Goal: Information Seeking & Learning: Find specific fact

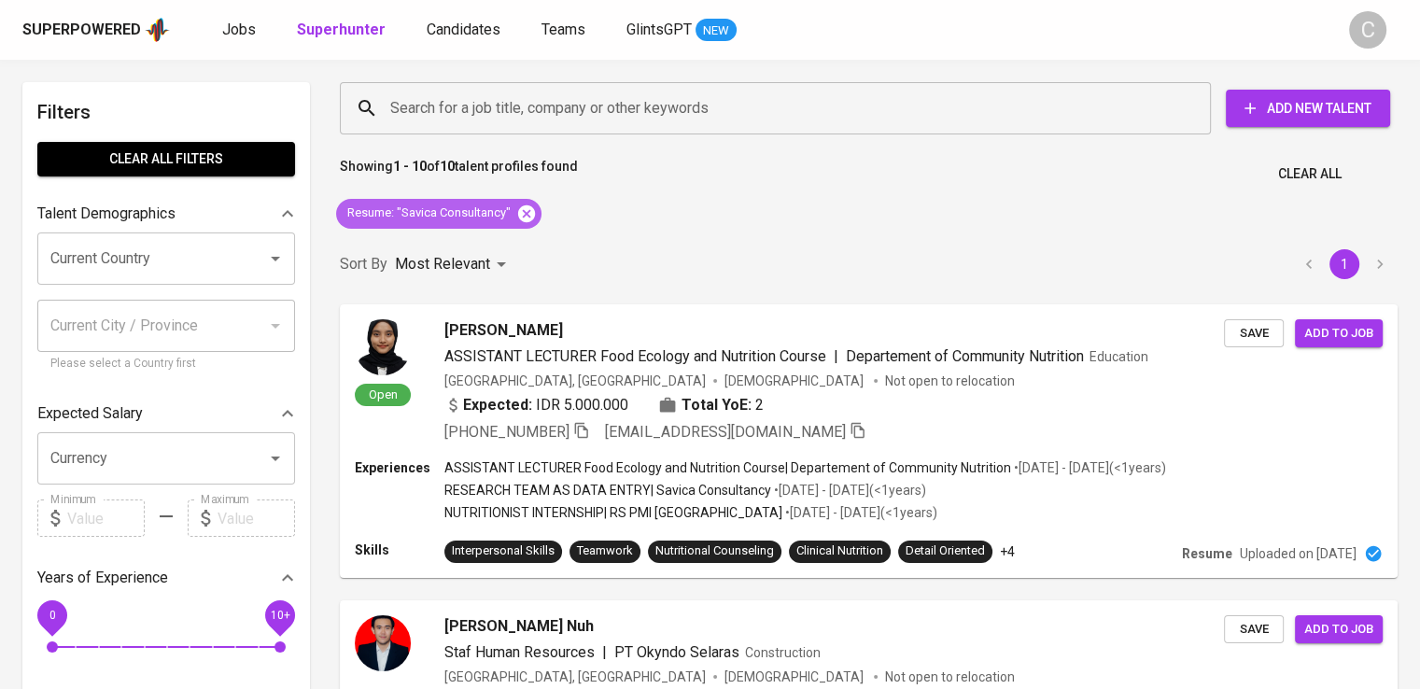
click at [534, 206] on icon at bounding box center [526, 213] width 21 height 21
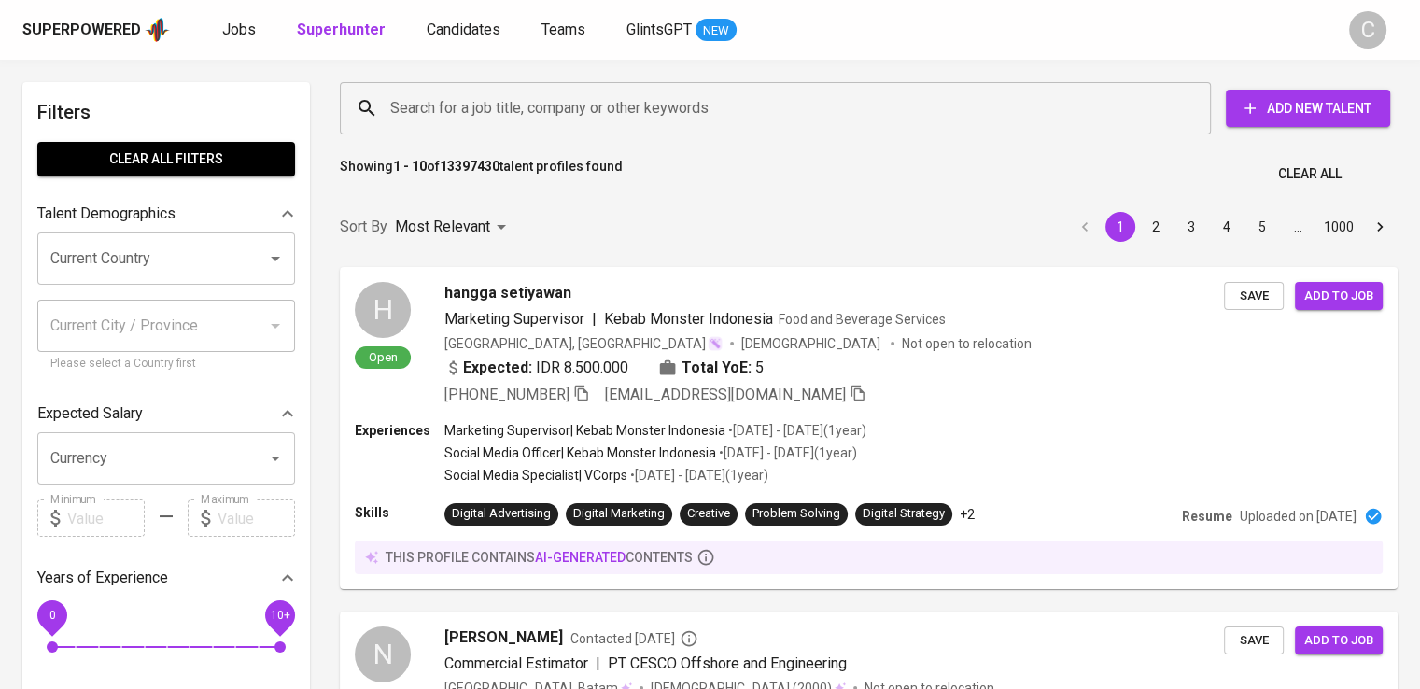
click at [607, 113] on input "Search for a job title, company or other keywords" at bounding box center [779, 108] width 789 height 35
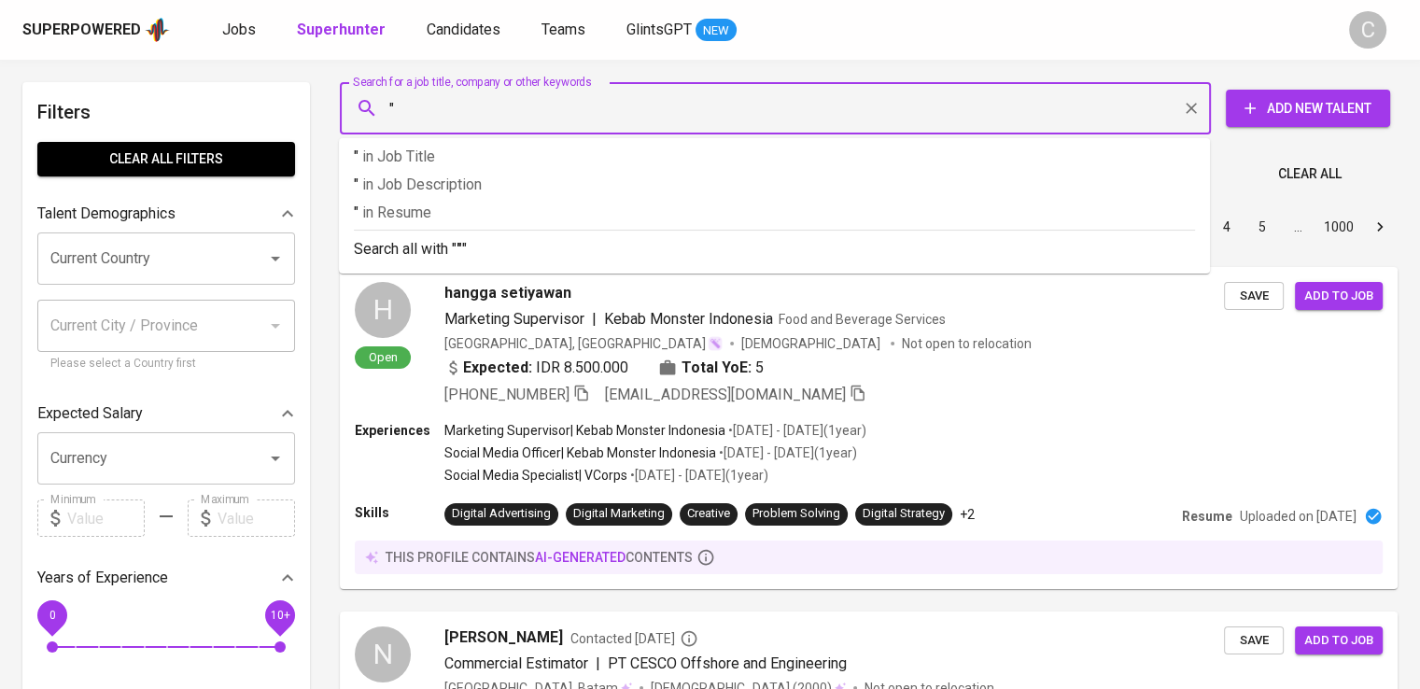
paste input "Multi Fabrindo Gemilang"
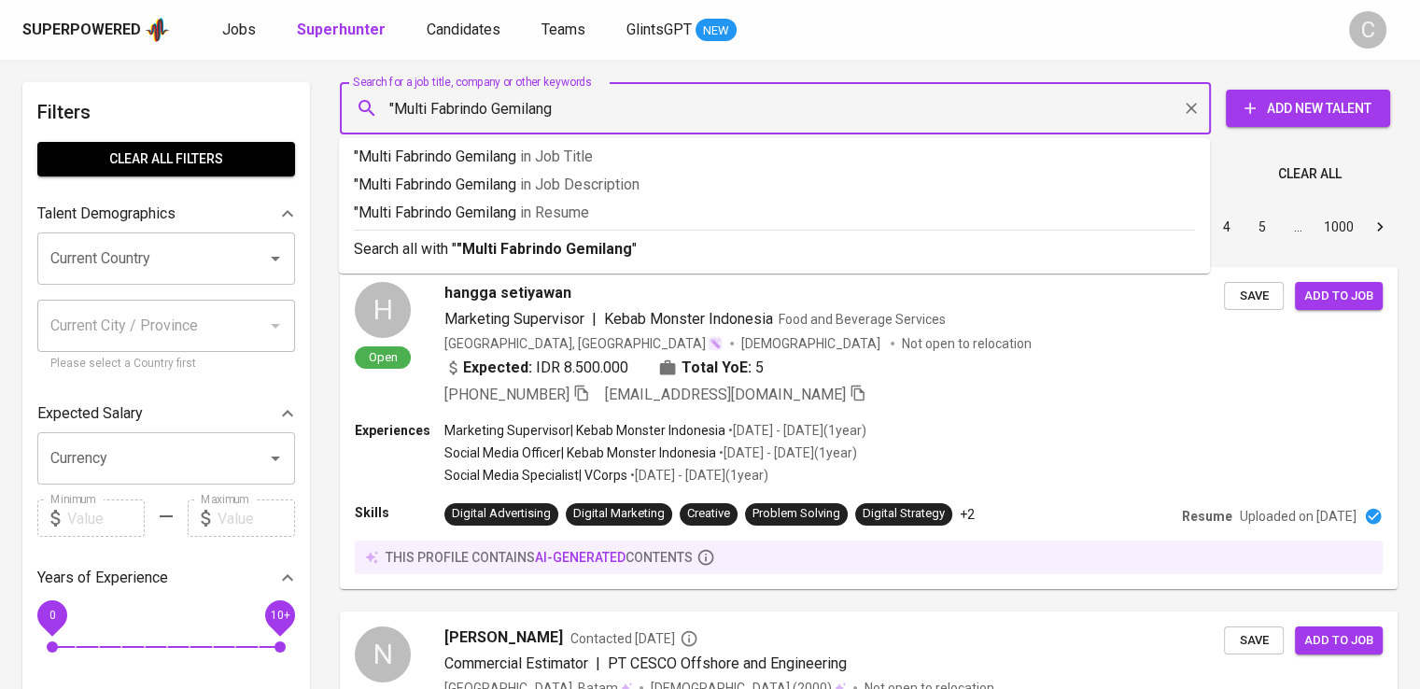
type input ""Multi Fabrindo Gemilang""
click at [626, 202] on p ""Multi Fabrindo Gemilang" in Resume" at bounding box center [774, 213] width 841 height 22
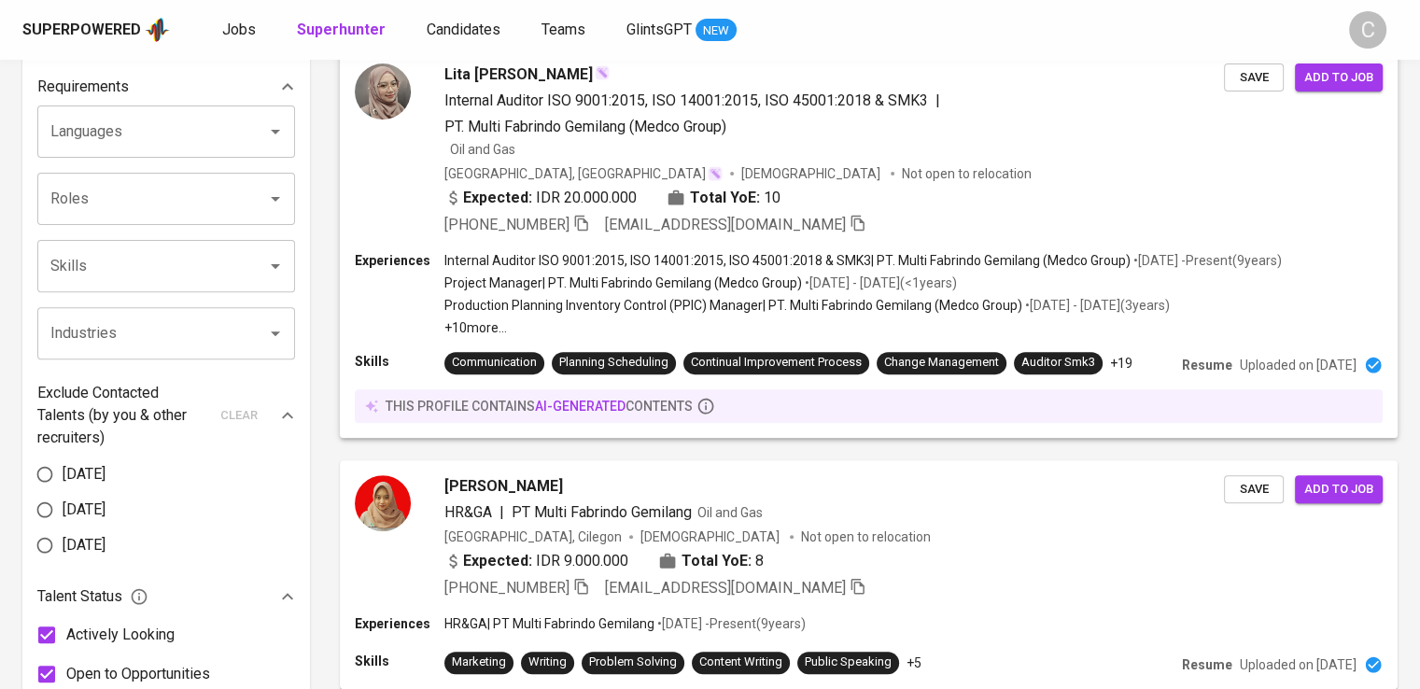
scroll to position [687, 0]
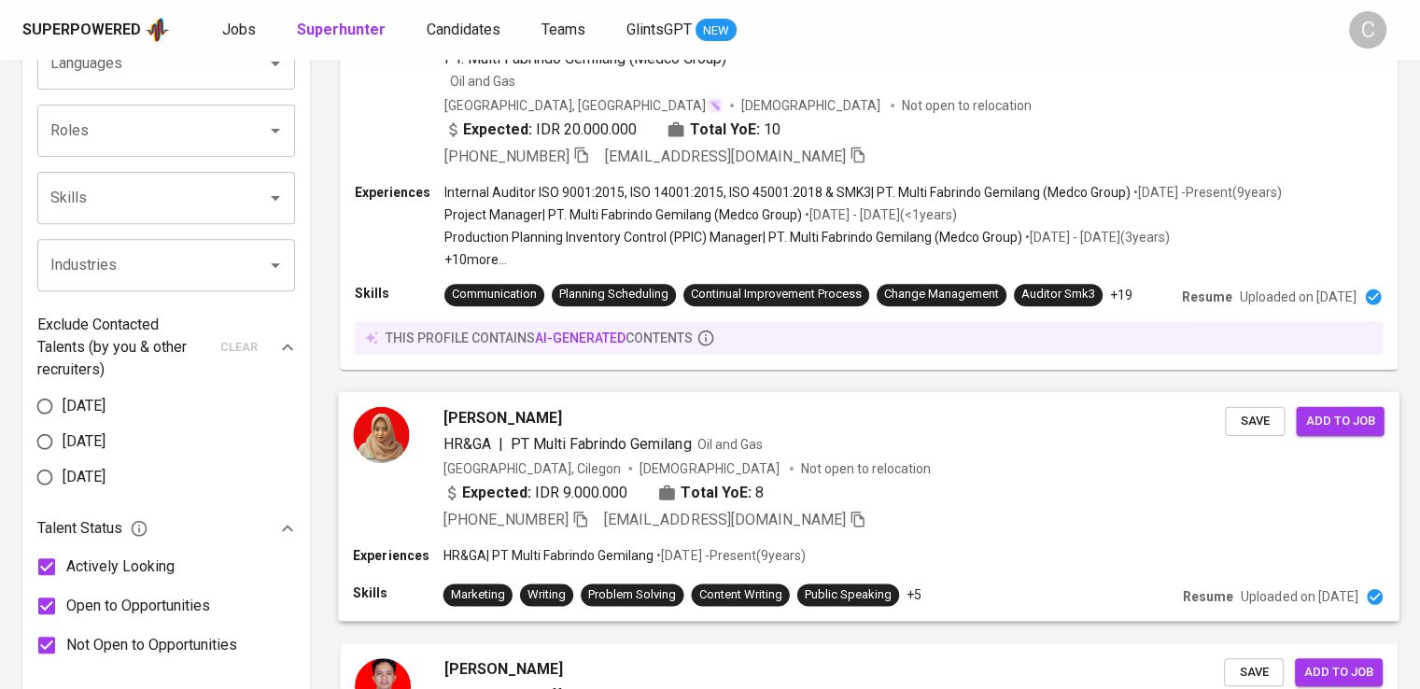
click at [771, 469] on div "[GEOGRAPHIC_DATA], Cilegon [DEMOGRAPHIC_DATA] Not open to relocation" at bounding box center [834, 468] width 782 height 19
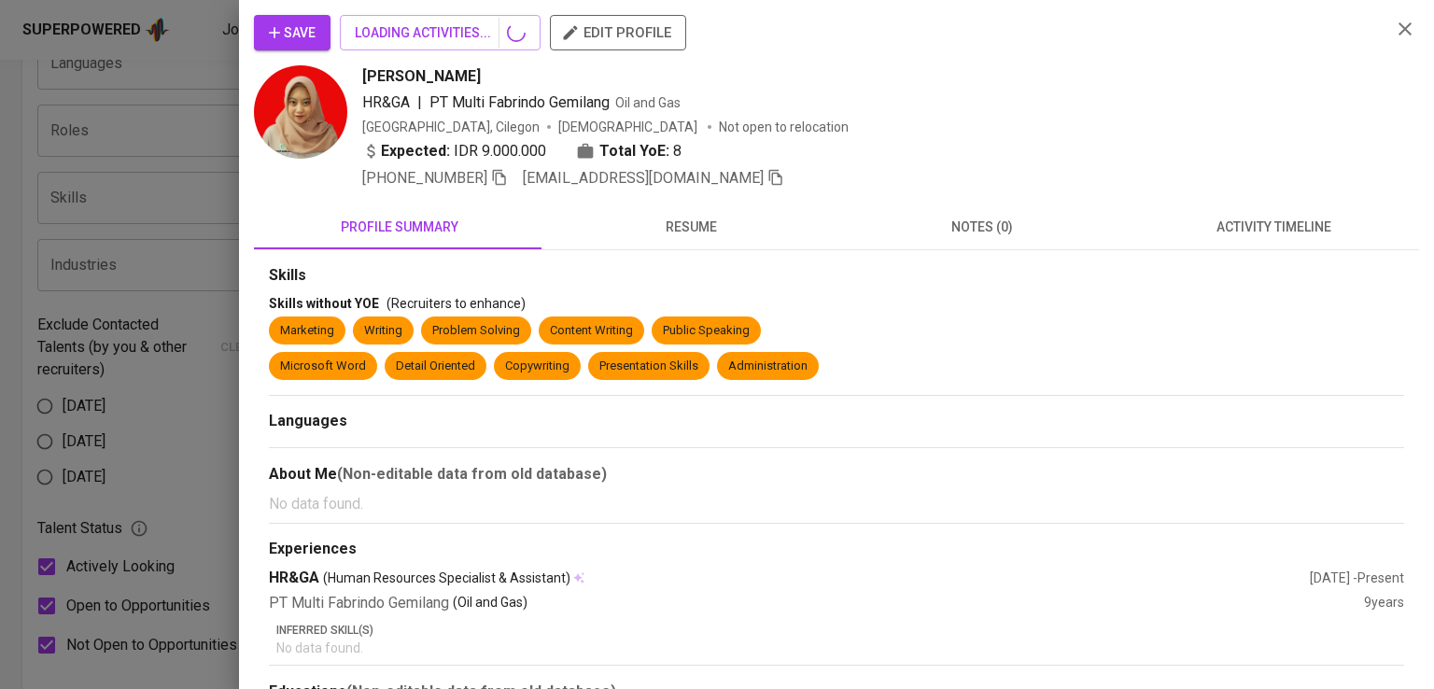
click at [771, 469] on div "About Me (Non-editable data from old database)" at bounding box center [836, 474] width 1135 height 22
click at [1100, 89] on div "Yurike Ismirianti HR&GA | PT Multi Fabrindo Gemilang Oil and Gas Indonesia, Cil…" at bounding box center [869, 127] width 1014 height 124
click at [501, 187] on span "+62 878-8468-5592" at bounding box center [435, 178] width 146 height 22
click at [501, 186] on span at bounding box center [499, 178] width 17 height 18
click at [113, 150] on div at bounding box center [717, 344] width 1434 height 689
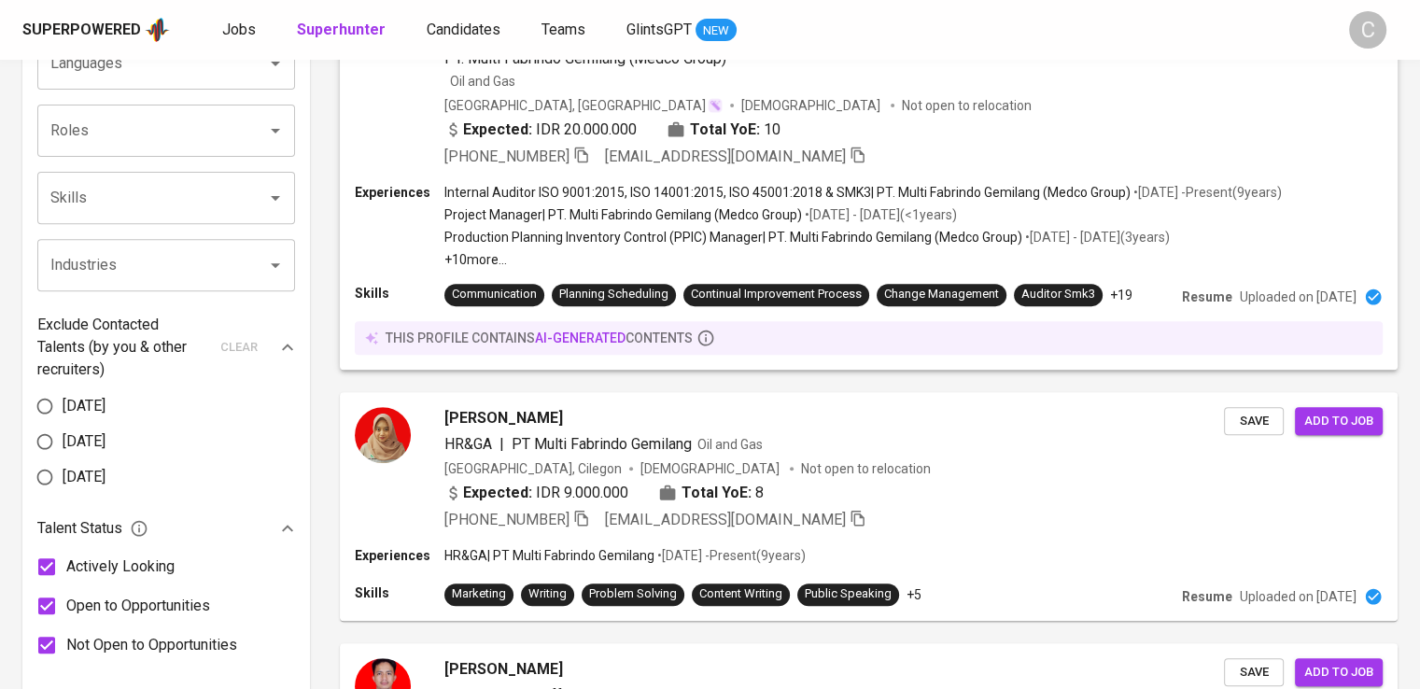
scroll to position [0, 0]
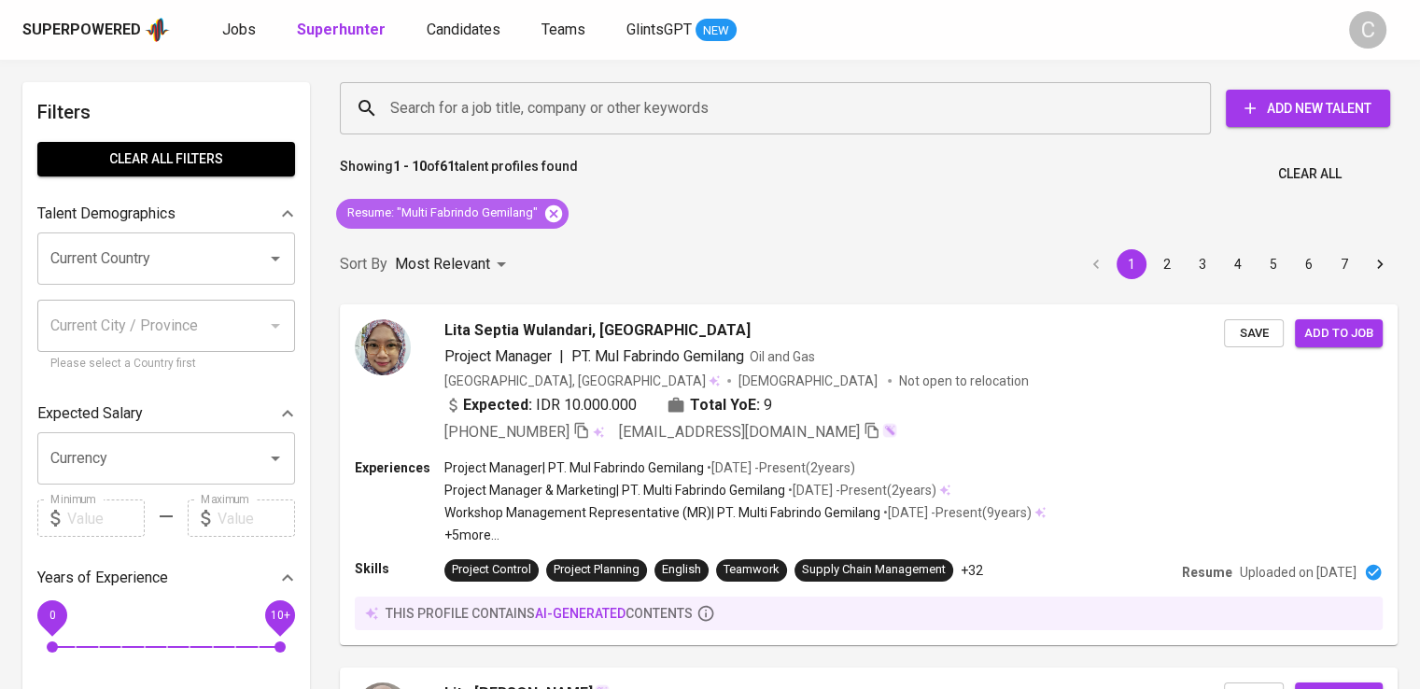
click at [553, 206] on icon at bounding box center [553, 212] width 17 height 17
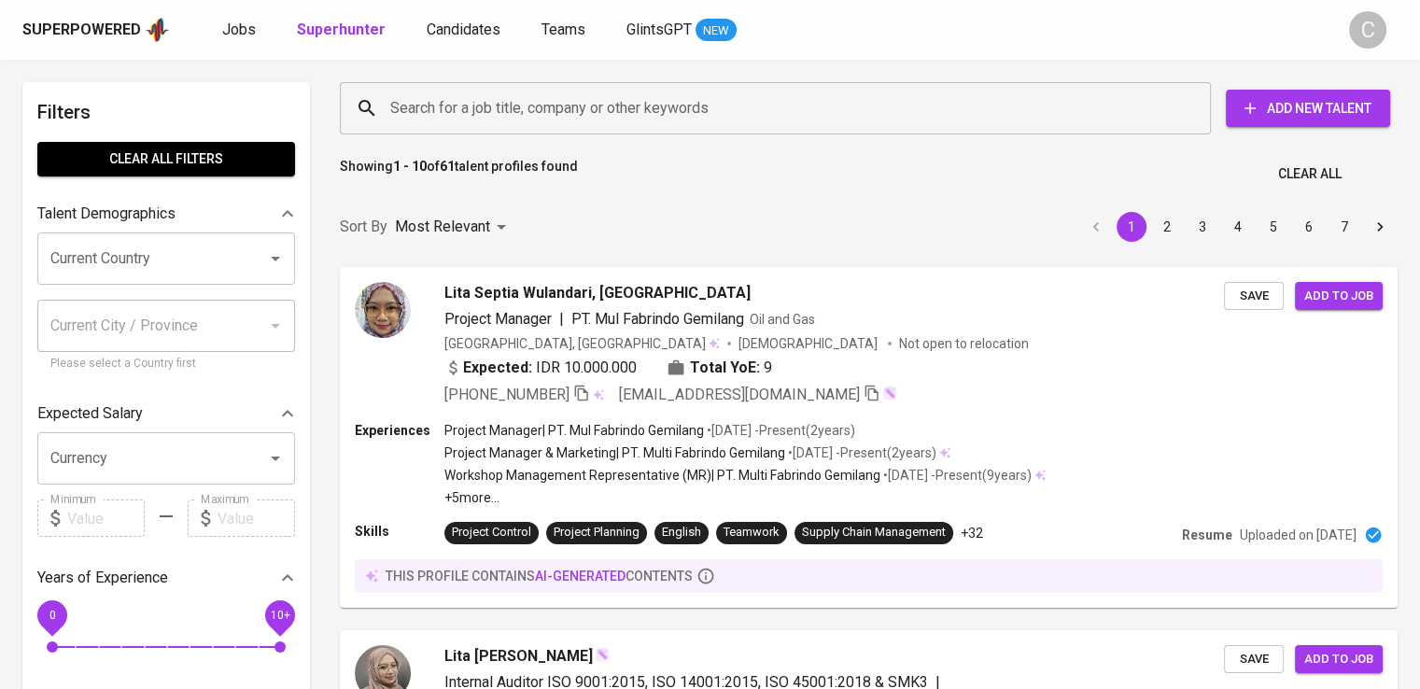
click at [546, 105] on input "Search for a job title, company or other keywords" at bounding box center [779, 108] width 789 height 35
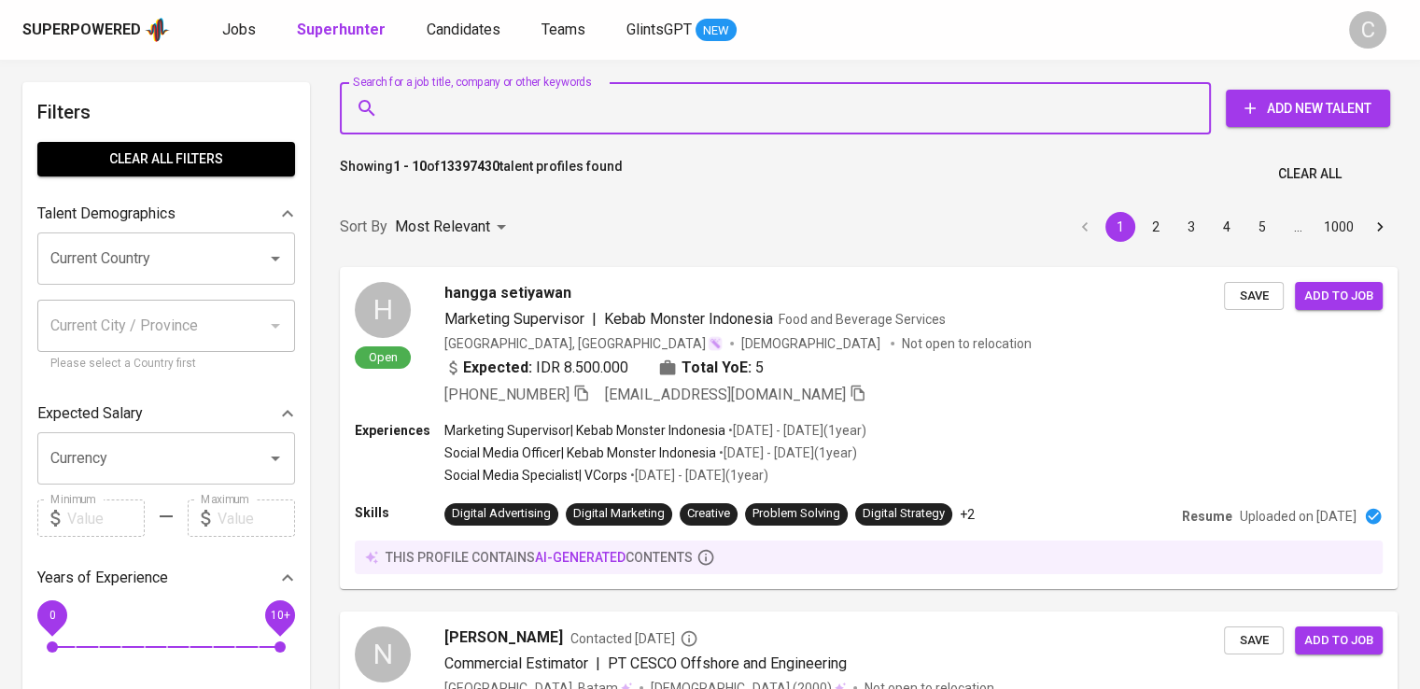
click at [546, 105] on input "Search for a job title, company or other keywords" at bounding box center [779, 108] width 789 height 35
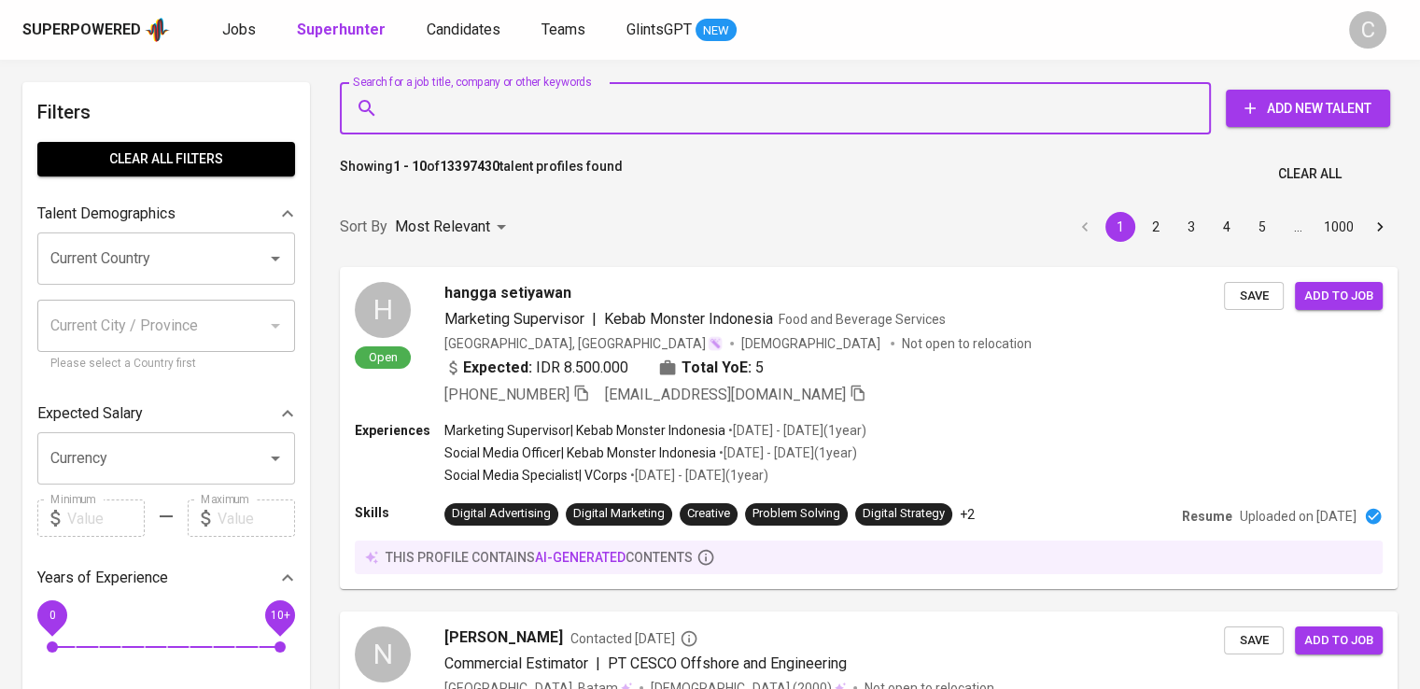
click at [546, 105] on input "Search for a job title, company or other keywords" at bounding box center [779, 108] width 789 height 35
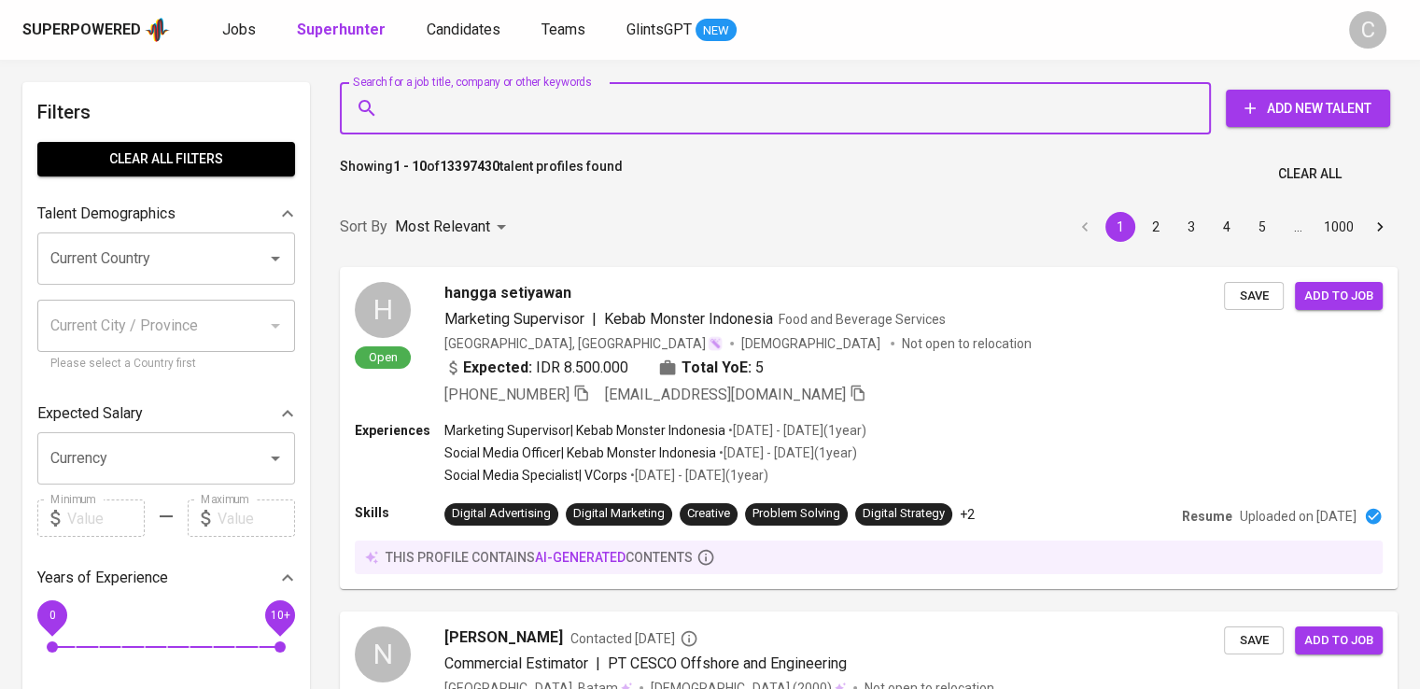
click at [546, 105] on input "Search for a job title, company or other keywords" at bounding box center [779, 108] width 789 height 35
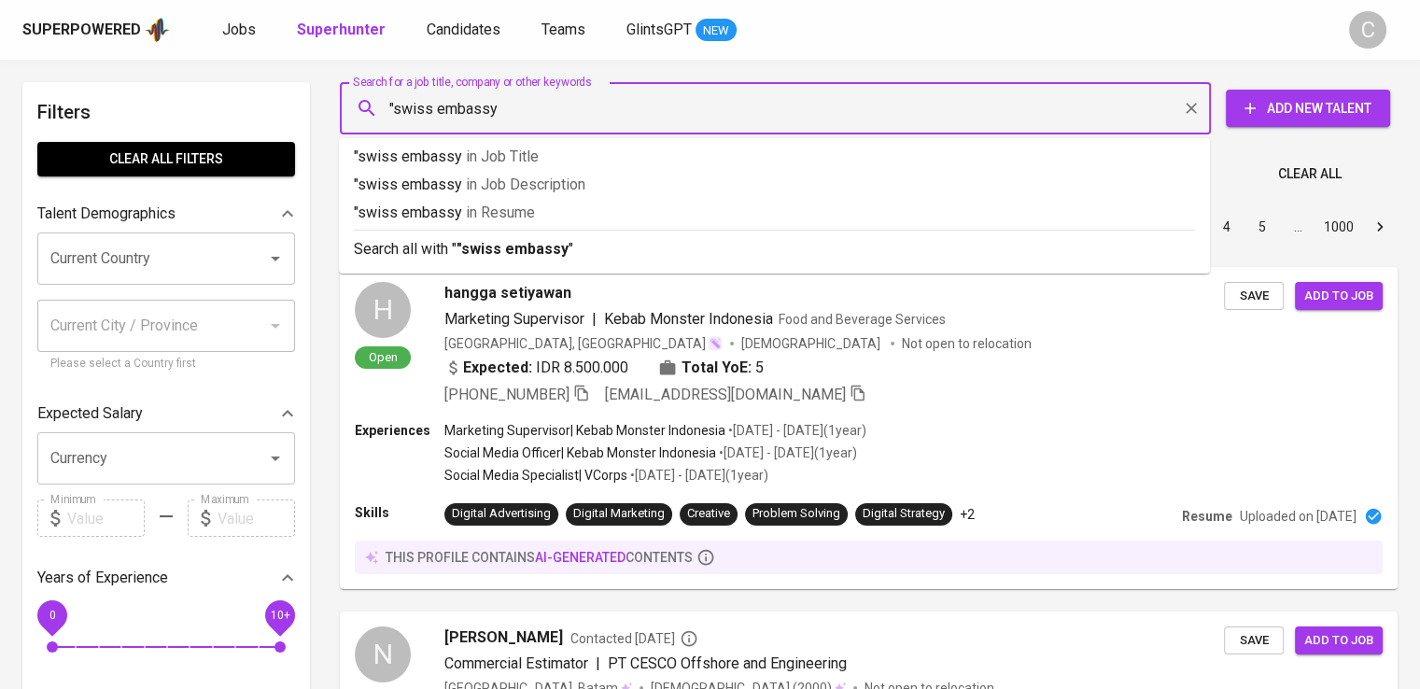
type input ""swiss embassy""
click at [582, 217] on p ""swiss embassy" in Resume" at bounding box center [774, 213] width 841 height 22
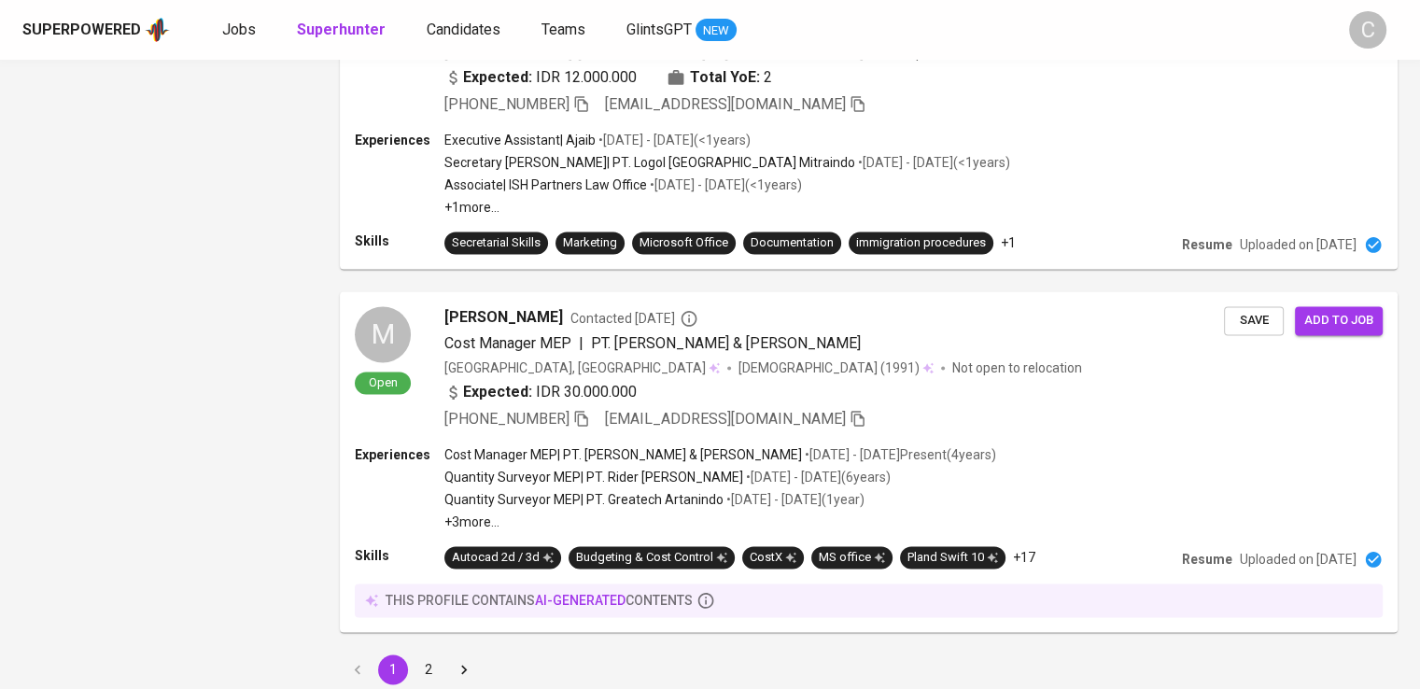
scroll to position [1941, 0]
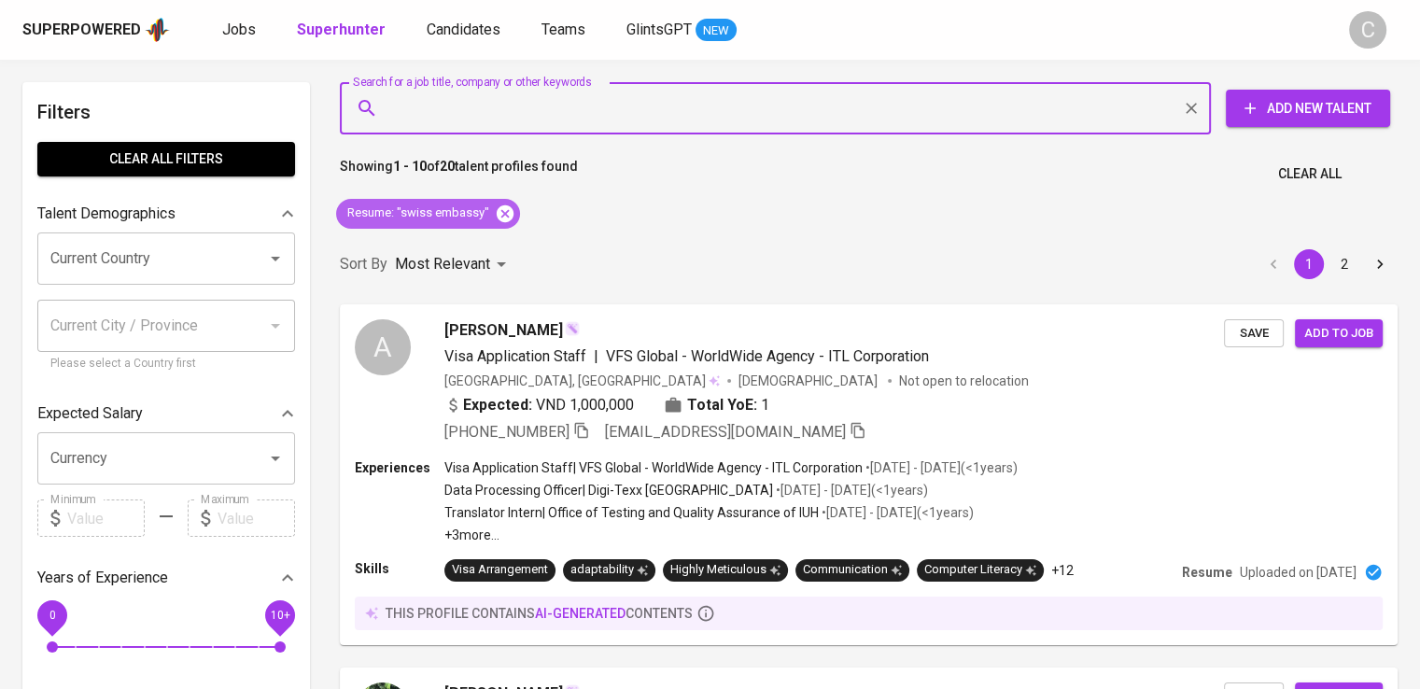
click at [499, 210] on icon at bounding box center [505, 213] width 21 height 21
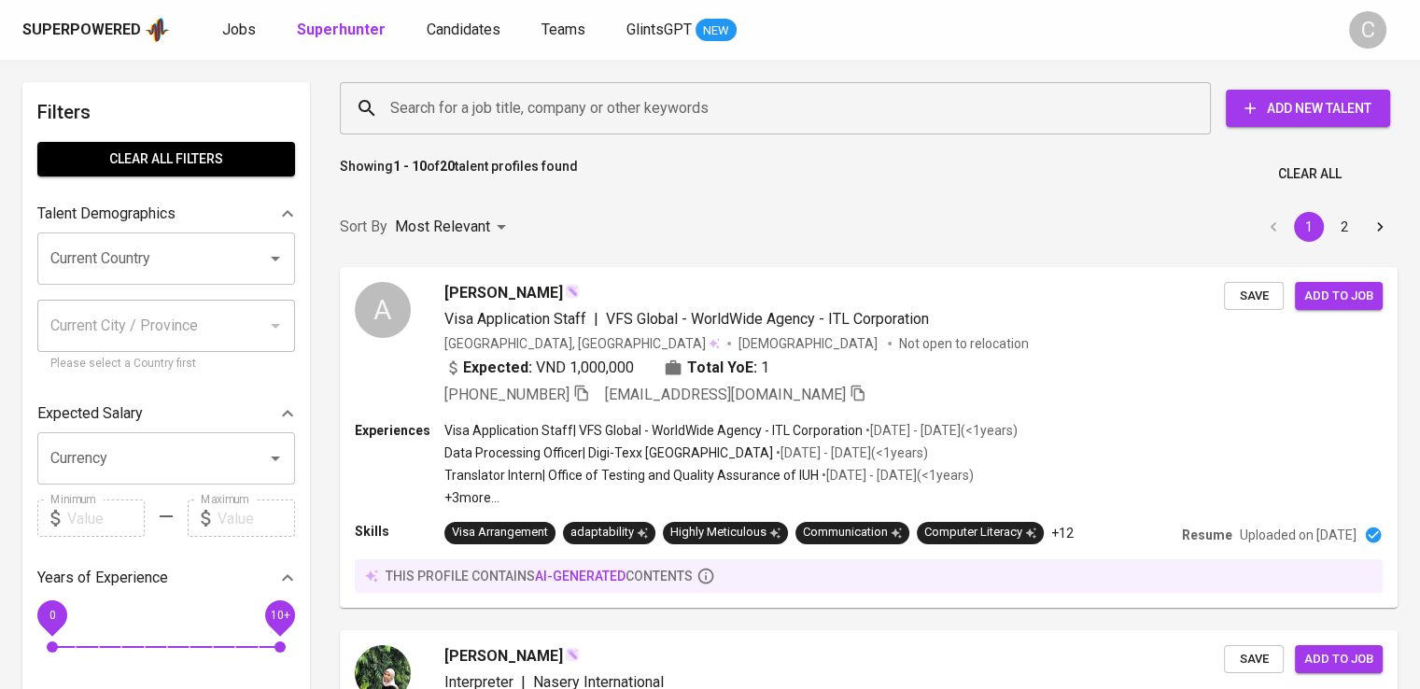
click at [528, 111] on input "Search for a job title, company or other keywords" at bounding box center [779, 108] width 789 height 35
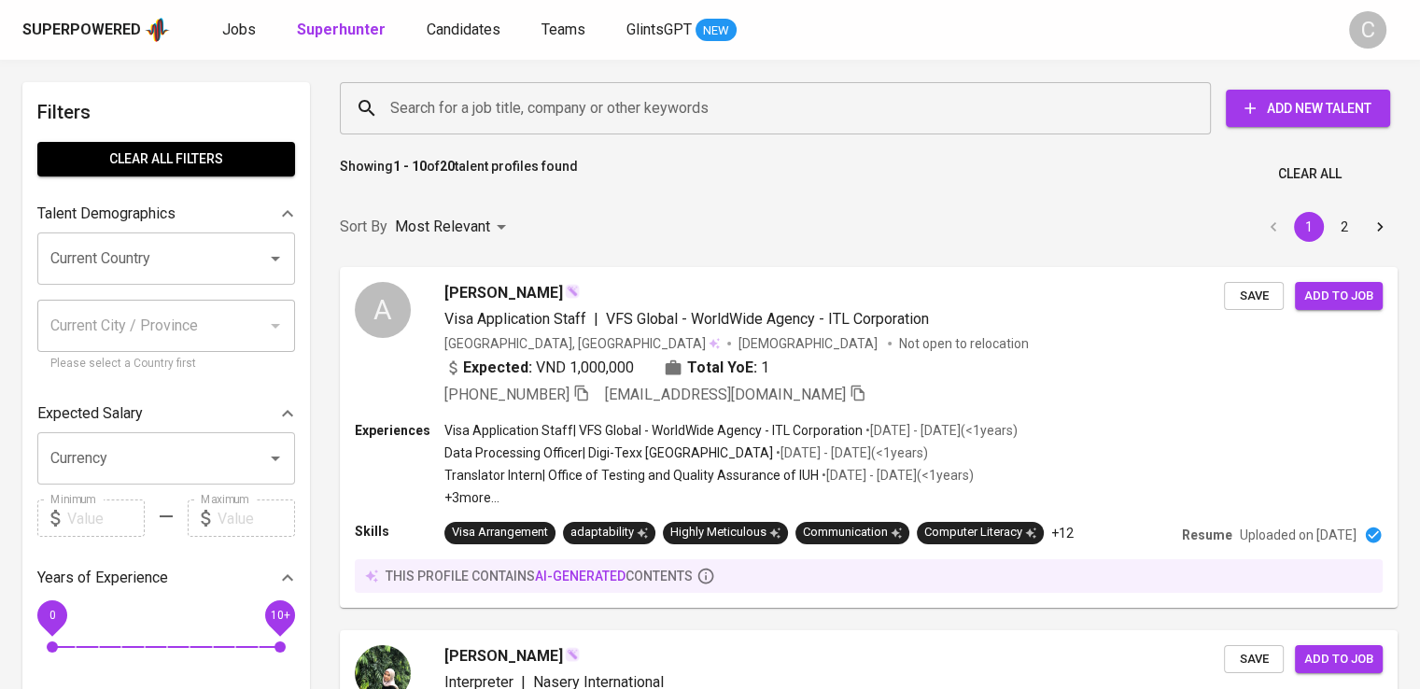
click at [528, 111] on input "Search for a job title, company or other keywords" at bounding box center [779, 108] width 789 height 35
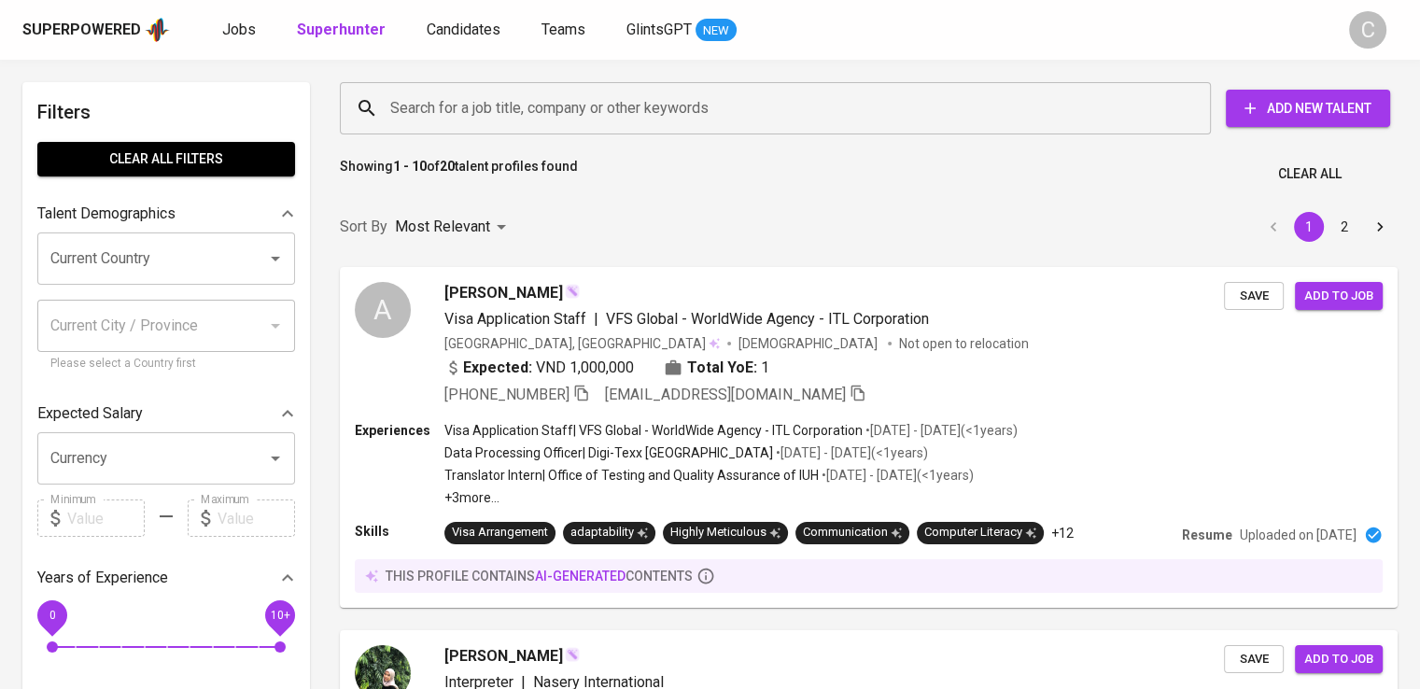
click at [528, 111] on input "Search for a job title, company or other keywords" at bounding box center [779, 108] width 789 height 35
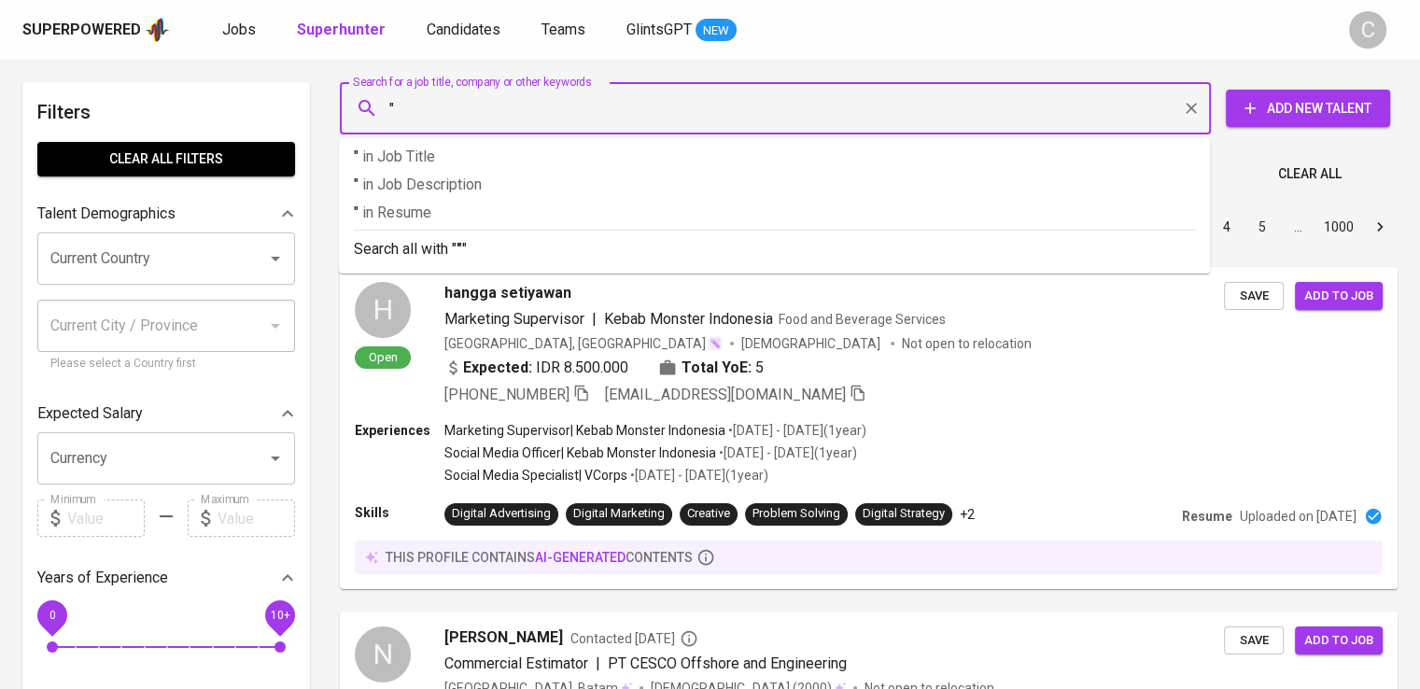
paste input "GANINDO MARINE TRANSPORT"
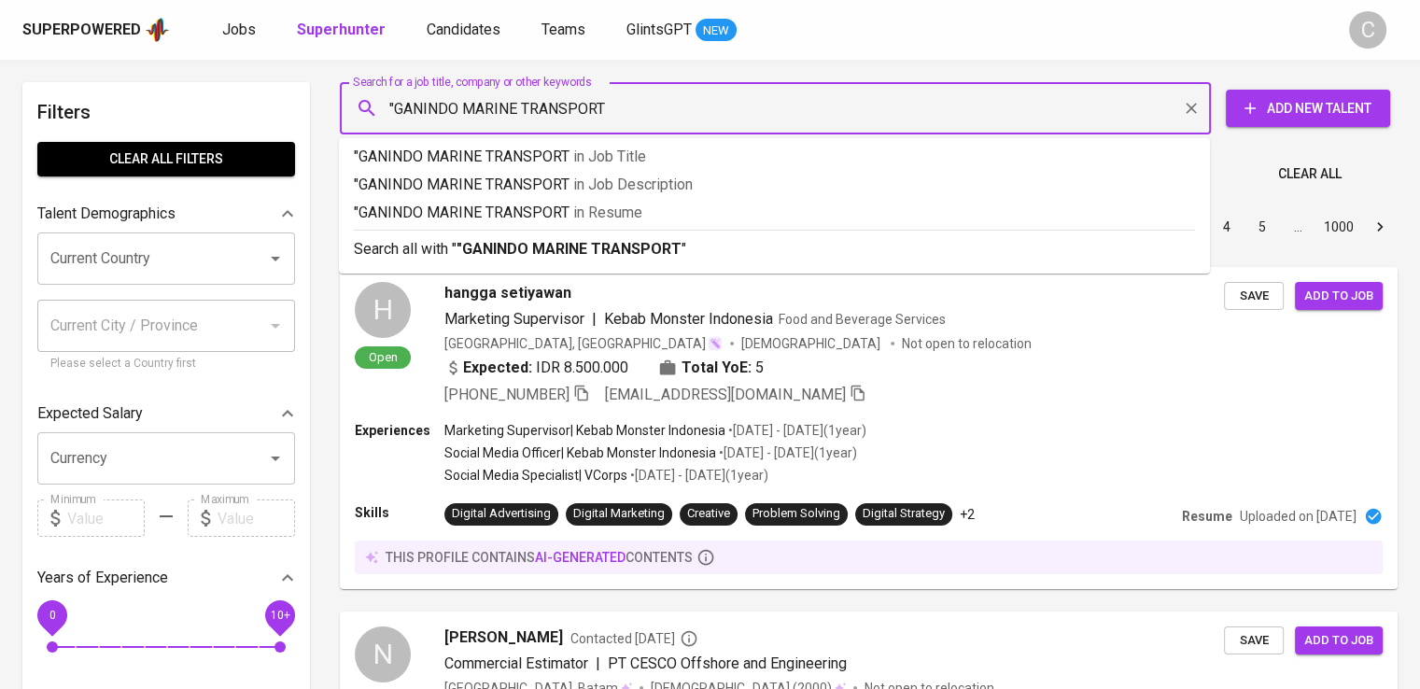
type input ""GANINDO MARINE TRANSPORT""
click at [585, 204] on span "in [GEOGRAPHIC_DATA]" at bounding box center [612, 212] width 69 height 18
